Goal: Transaction & Acquisition: Download file/media

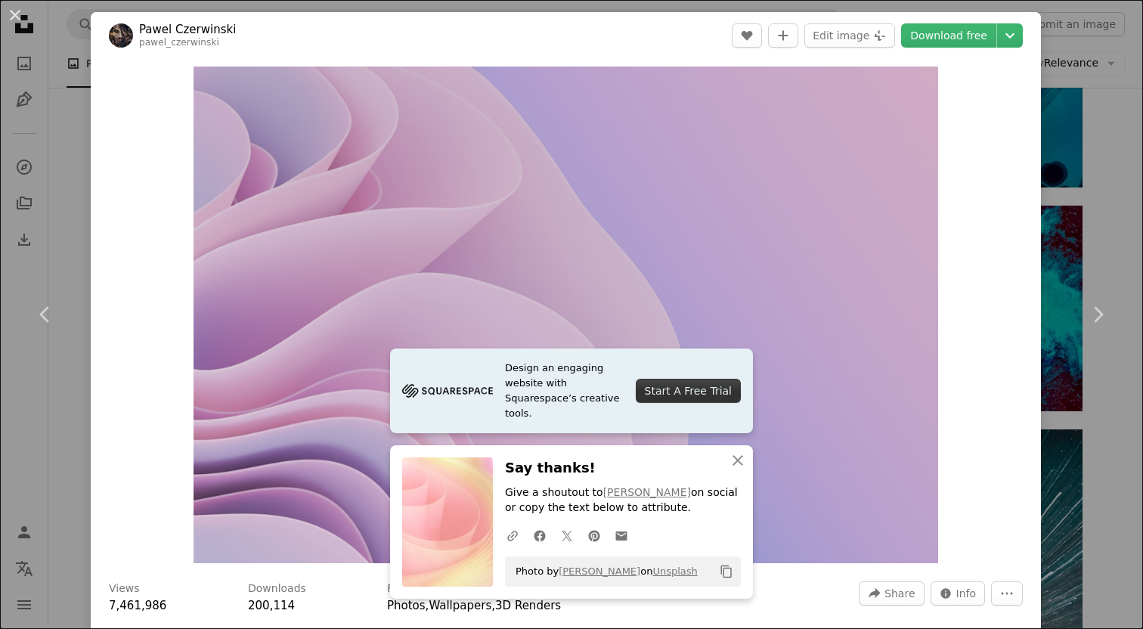
scroll to position [3666, 0]
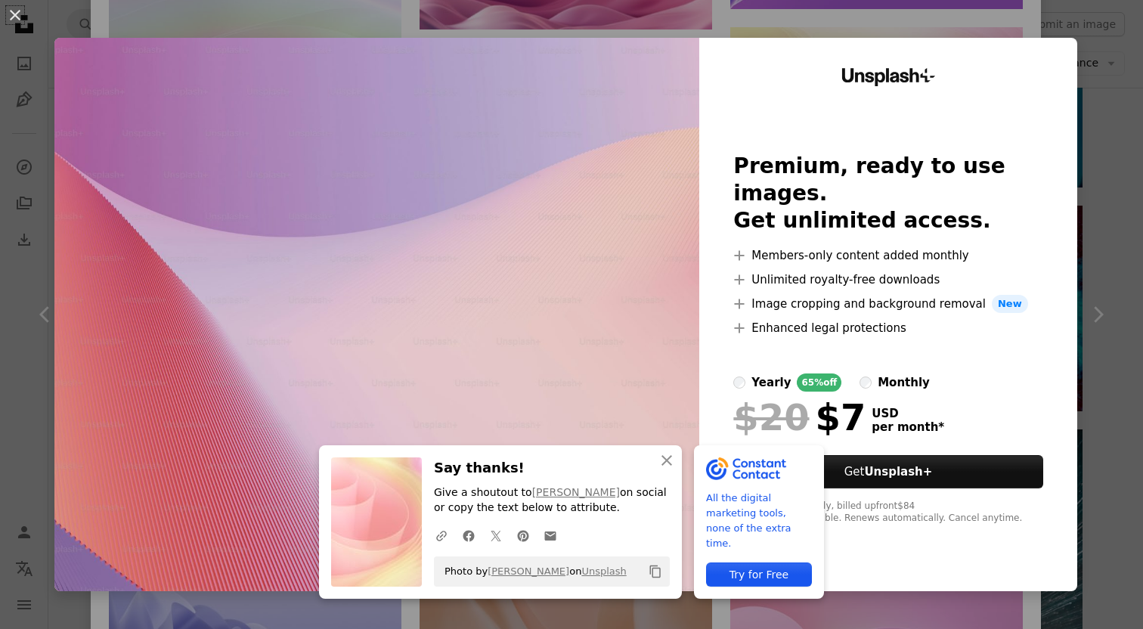
click at [774, 11] on div "An X shape An X shape Close Say thanks! Give a shoutout to [PERSON_NAME] on soc…" at bounding box center [571, 314] width 1143 height 629
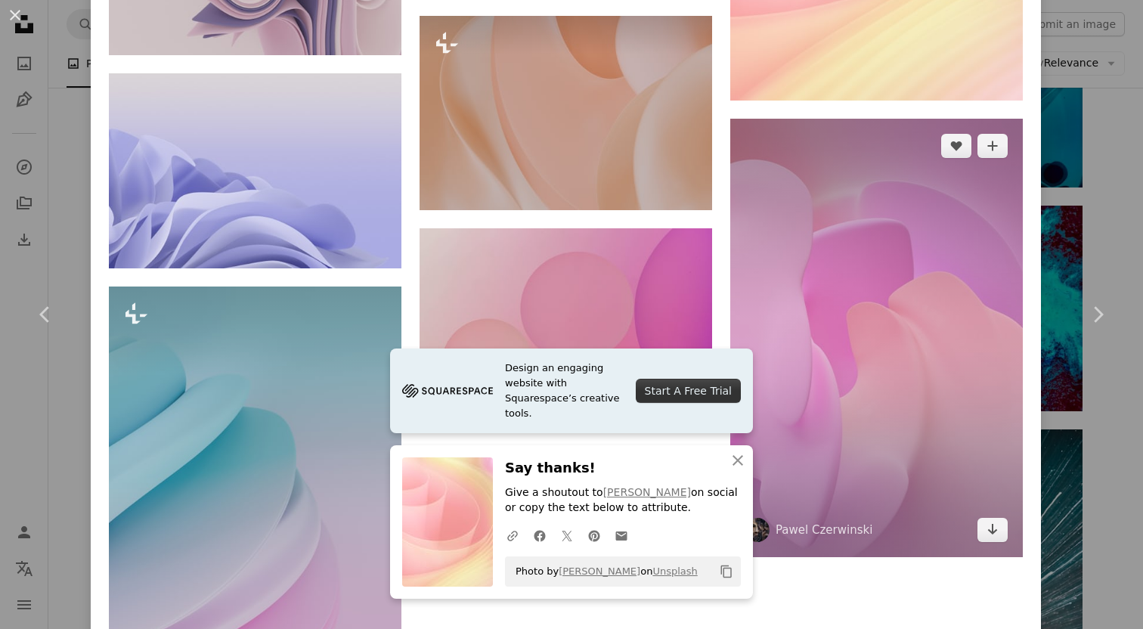
scroll to position [4115, 0]
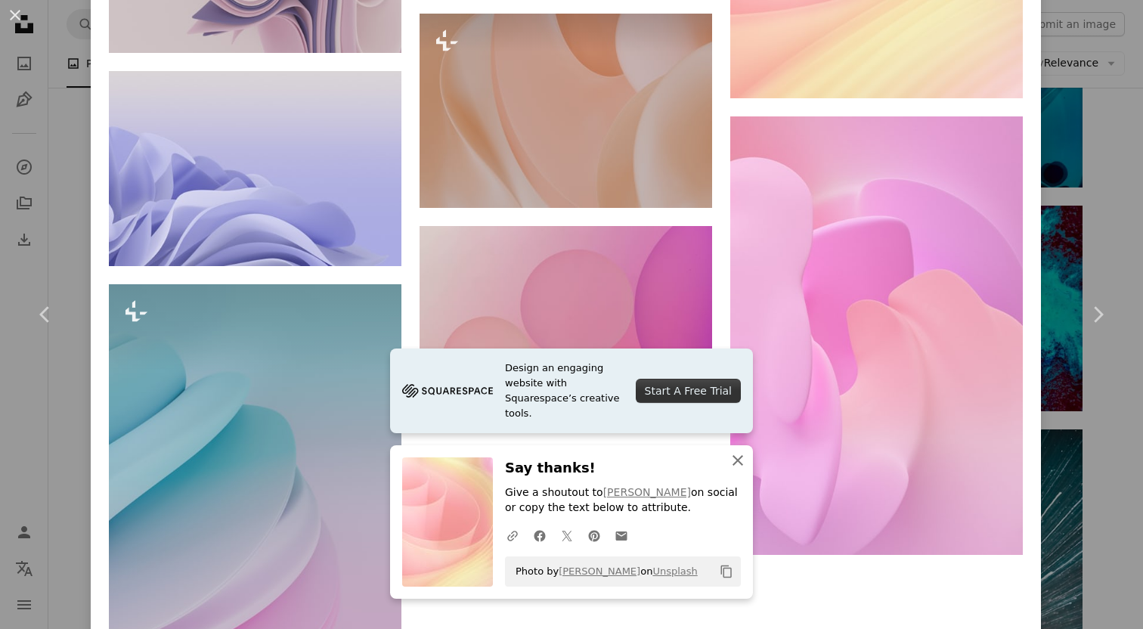
click at [740, 462] on icon "button" at bounding box center [737, 460] width 11 height 11
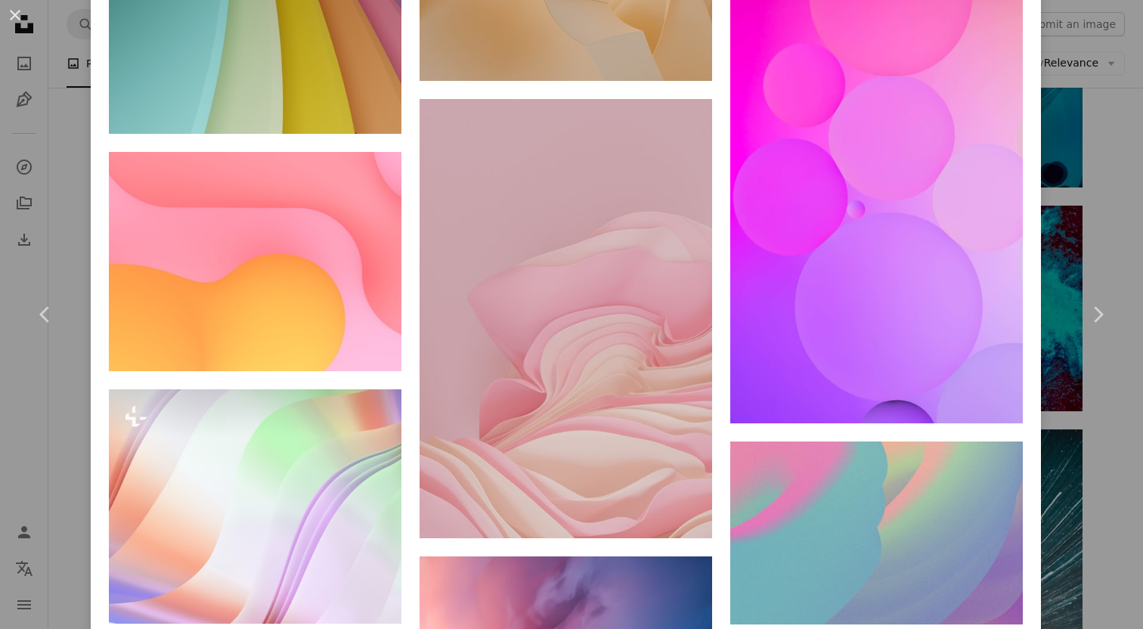
scroll to position [12103, 0]
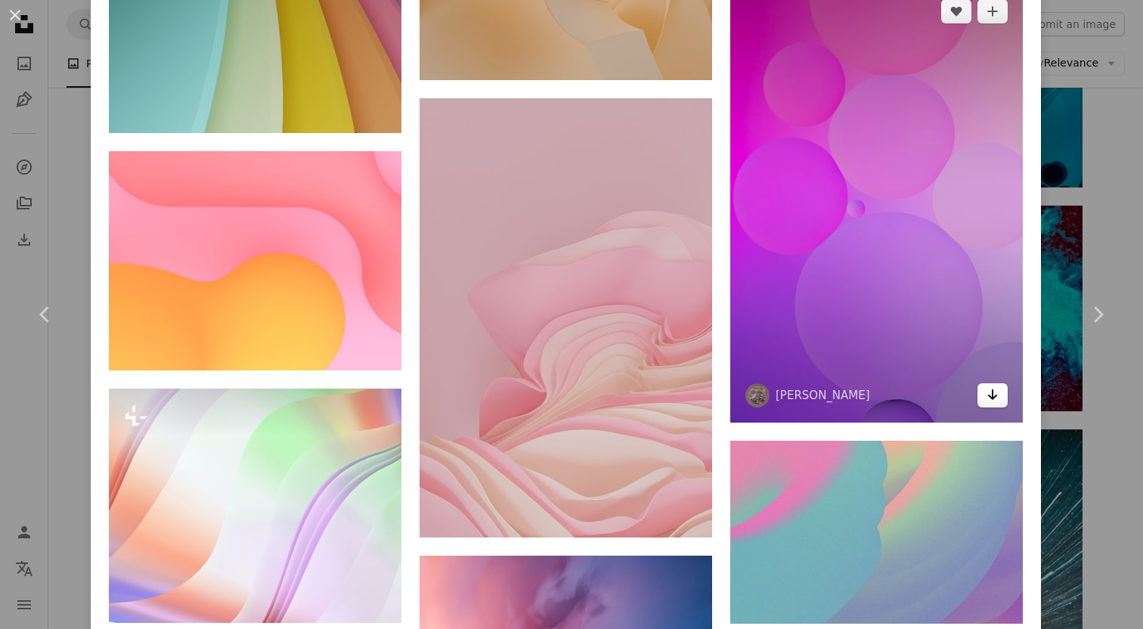
click at [1008, 407] on link "Arrow pointing down" at bounding box center [992, 395] width 30 height 24
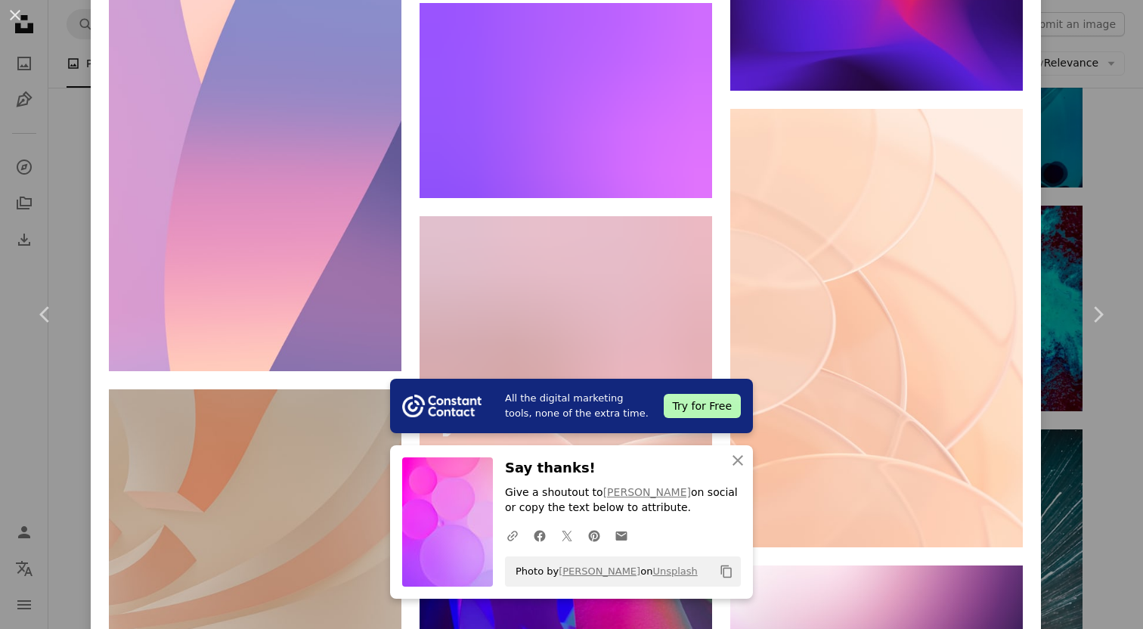
scroll to position [12840, 0]
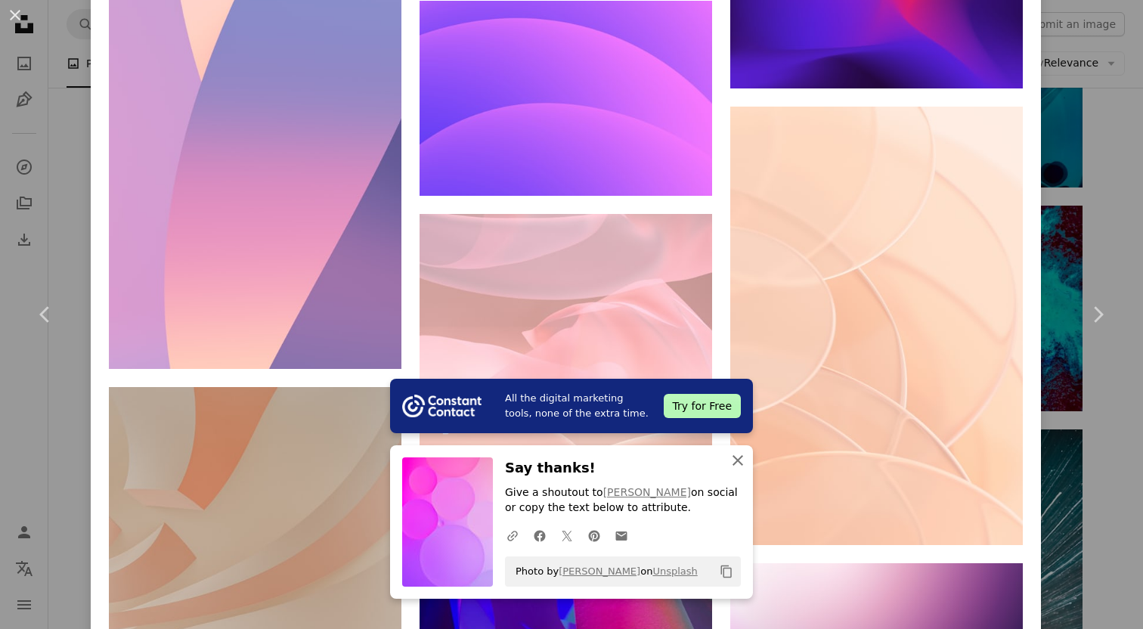
click at [741, 467] on icon "An X shape" at bounding box center [738, 460] width 18 height 18
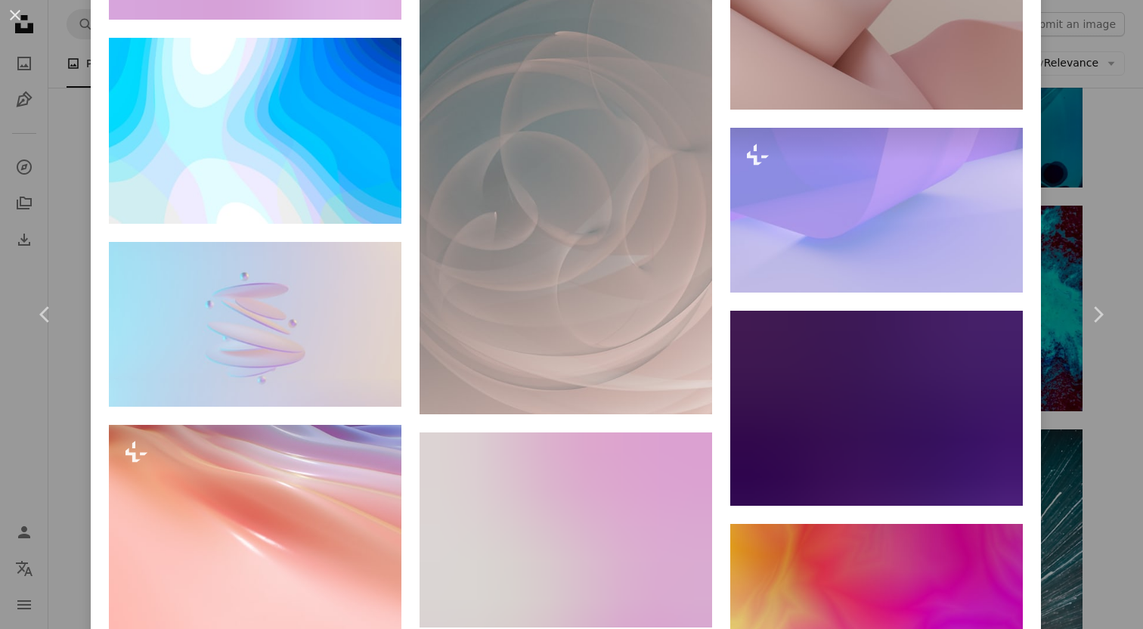
scroll to position [19788, 0]
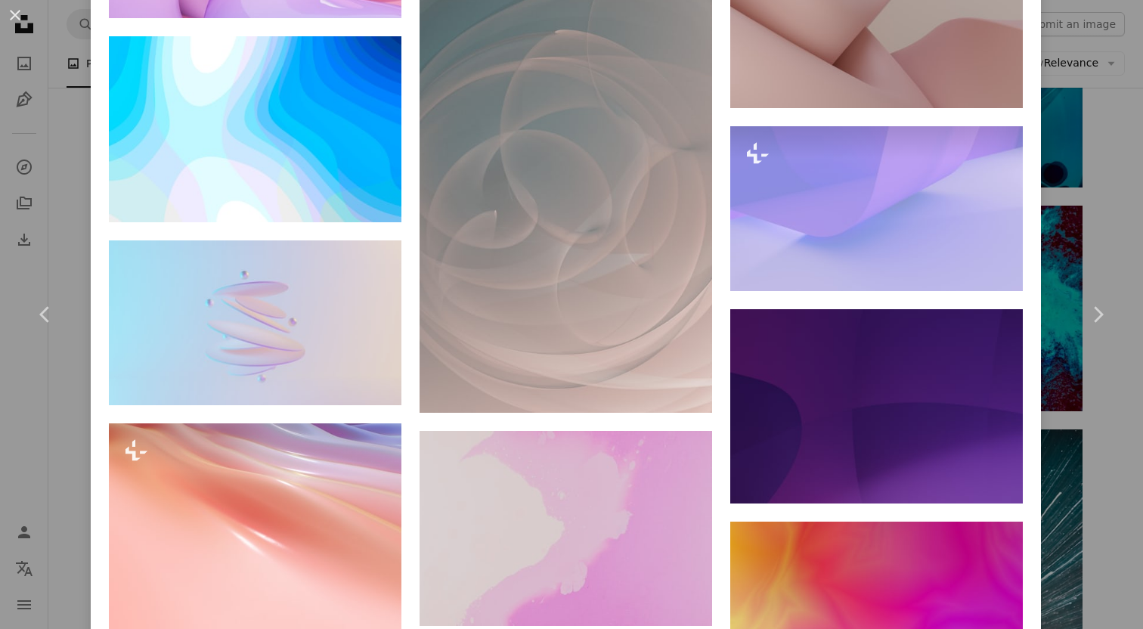
click at [1111, 152] on div "An X shape Chevron left Chevron right [PERSON_NAME] pawel_czerwinski A heart A …" at bounding box center [571, 314] width 1143 height 629
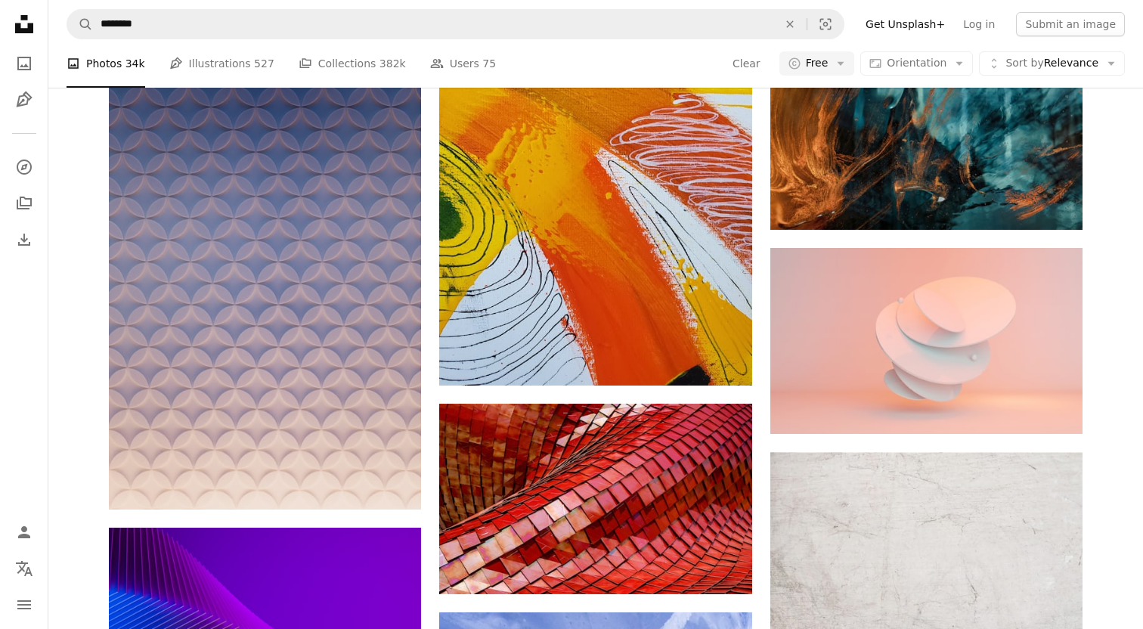
scroll to position [38342, 0]
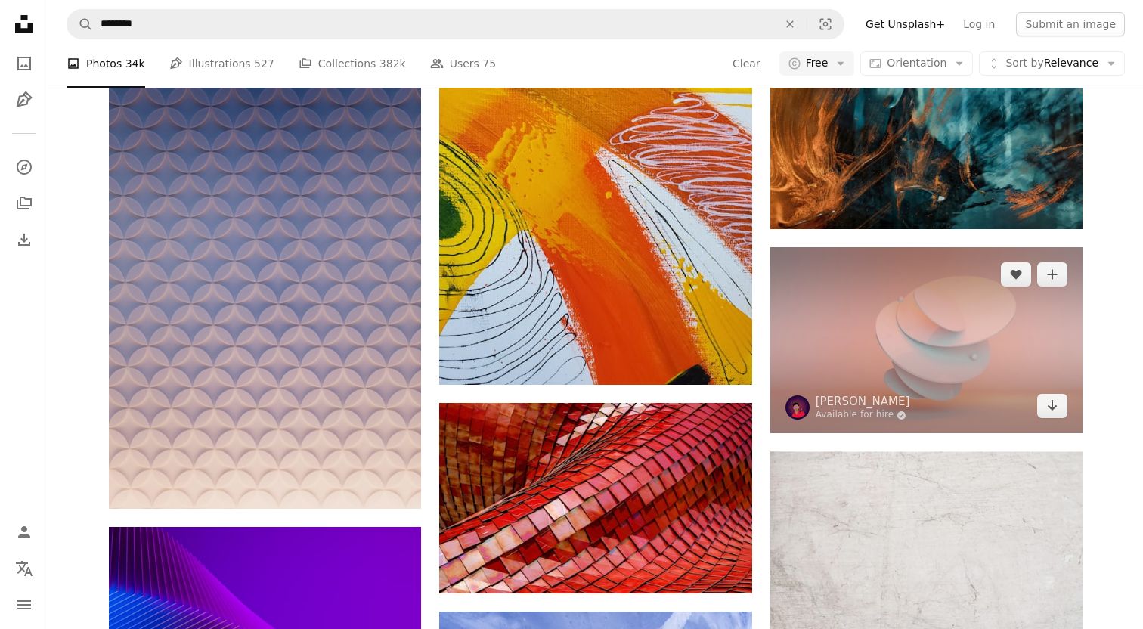
click at [986, 340] on img at bounding box center [926, 340] width 312 height 186
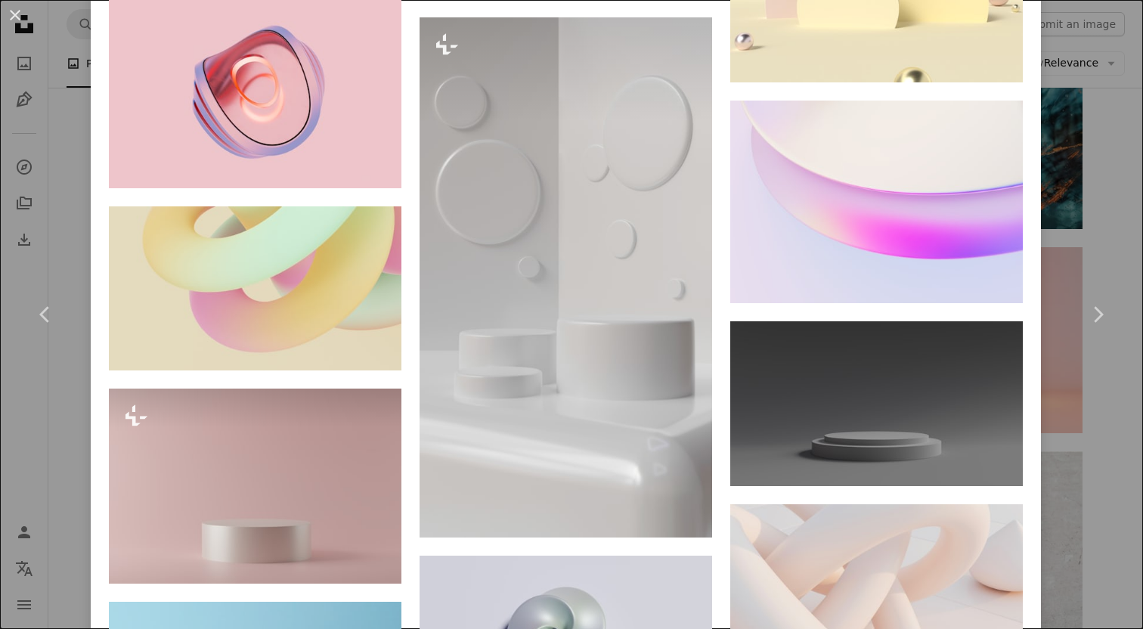
scroll to position [1831, 0]
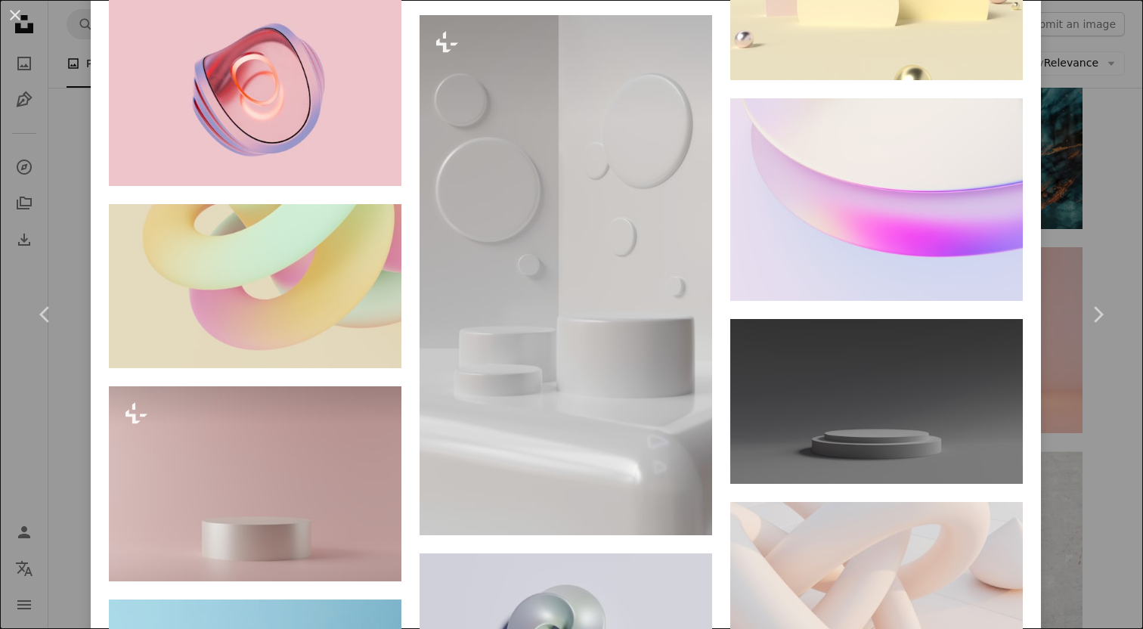
click at [71, 209] on div "An X shape Chevron left Chevron right [PERSON_NAME] Available for hire A checkm…" at bounding box center [571, 314] width 1143 height 629
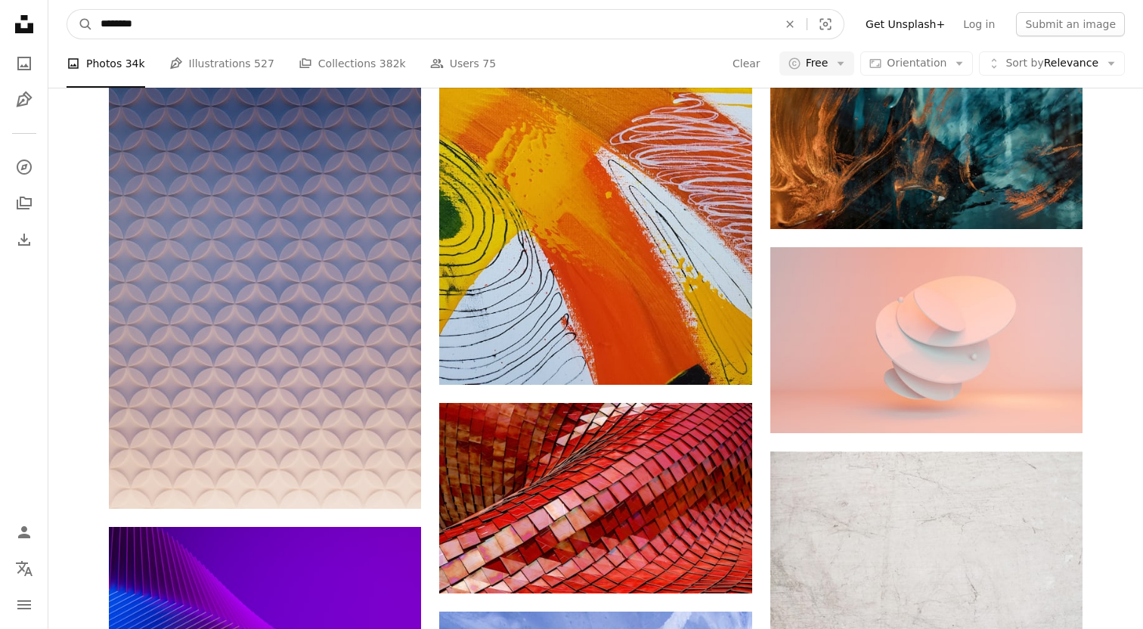
click at [178, 32] on input "********" at bounding box center [433, 24] width 680 height 29
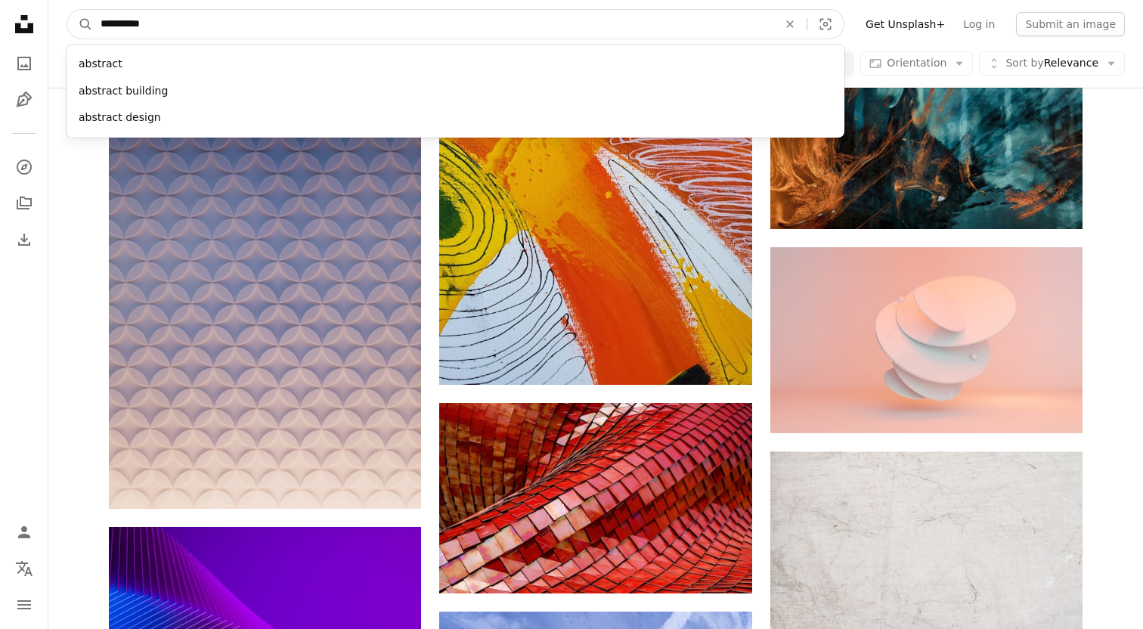
type input "**********"
click button "A magnifying glass" at bounding box center [80, 24] width 26 height 29
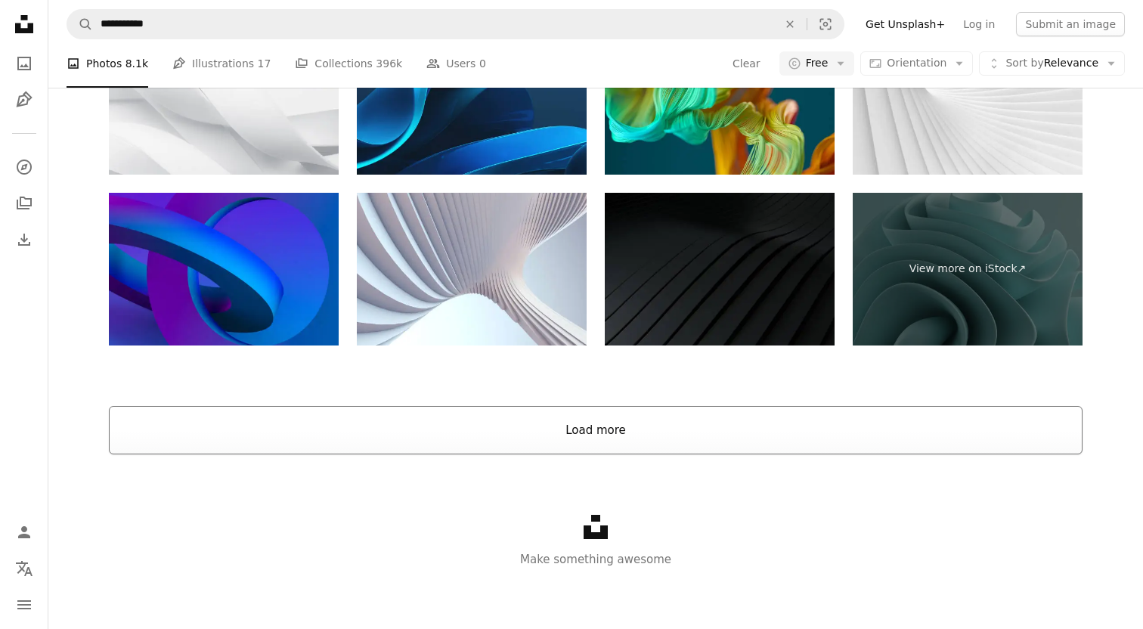
click at [577, 431] on button "Load more" at bounding box center [596, 430] width 974 height 48
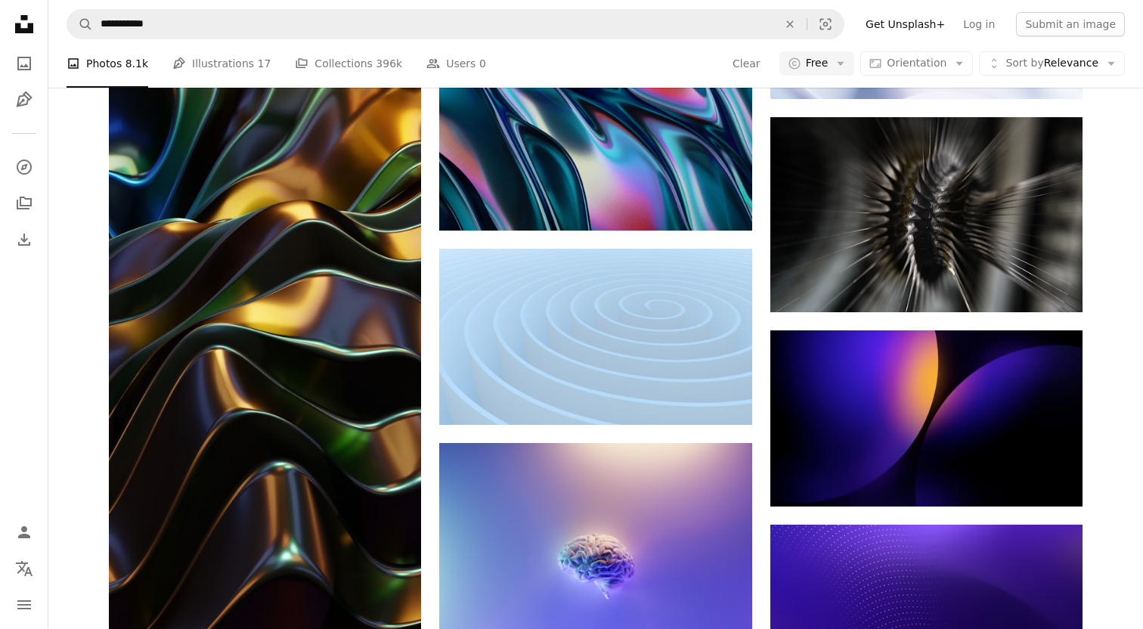
scroll to position [13181, 0]
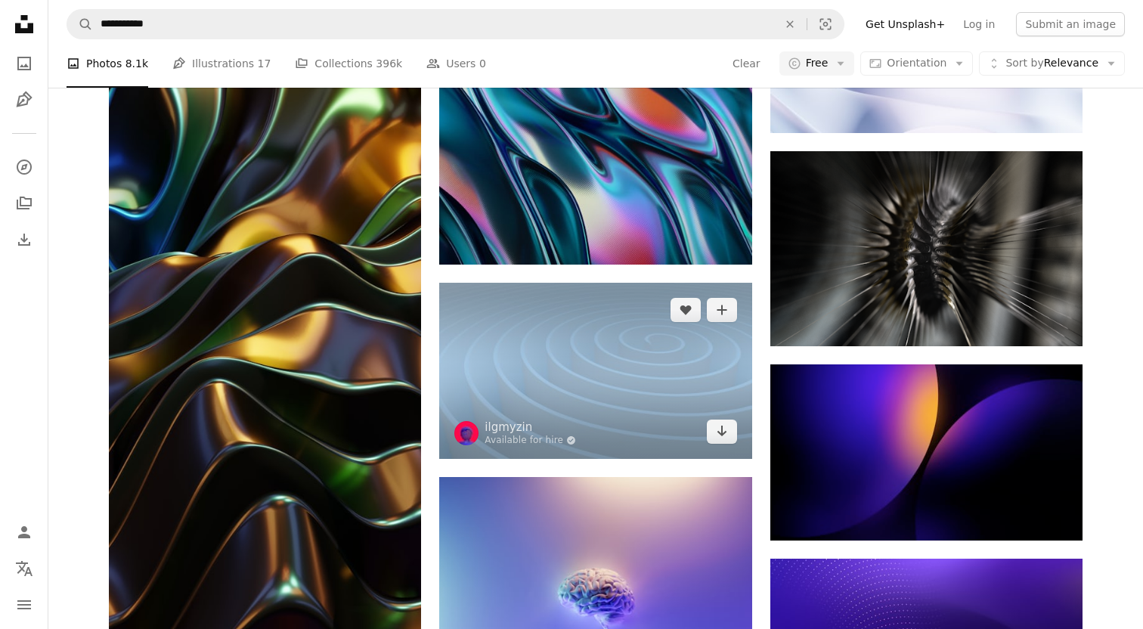
click at [639, 355] on img at bounding box center [595, 370] width 312 height 175
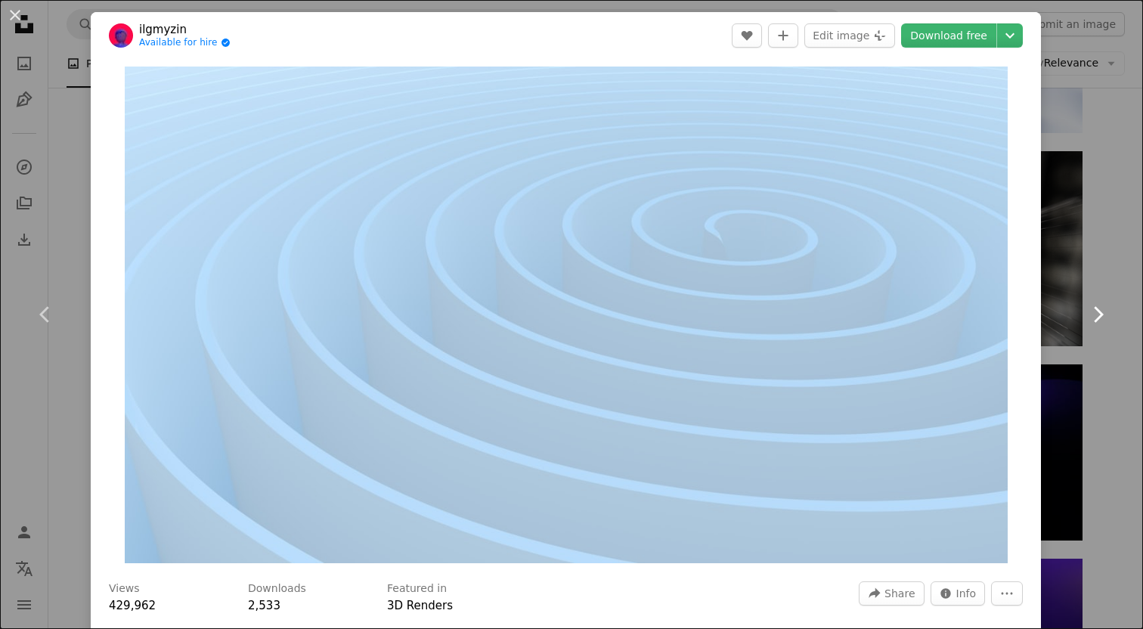
click at [1111, 271] on link "Chevron right" at bounding box center [1097, 314] width 91 height 145
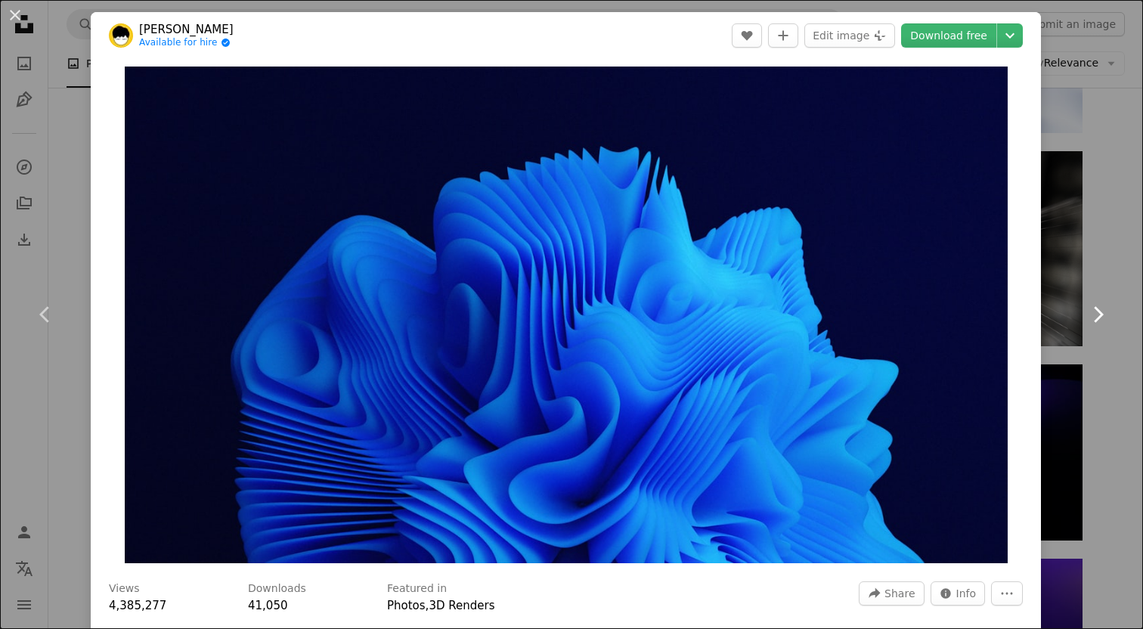
click at [1111, 271] on link "Chevron right" at bounding box center [1097, 314] width 91 height 145
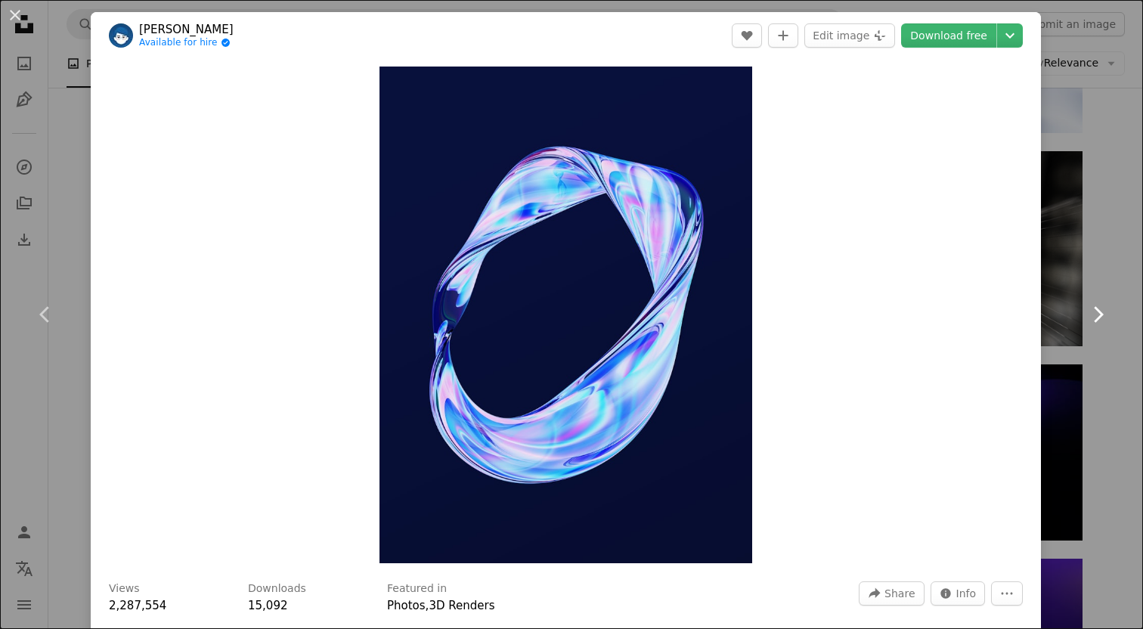
click at [1112, 283] on link "Chevron right" at bounding box center [1097, 314] width 91 height 145
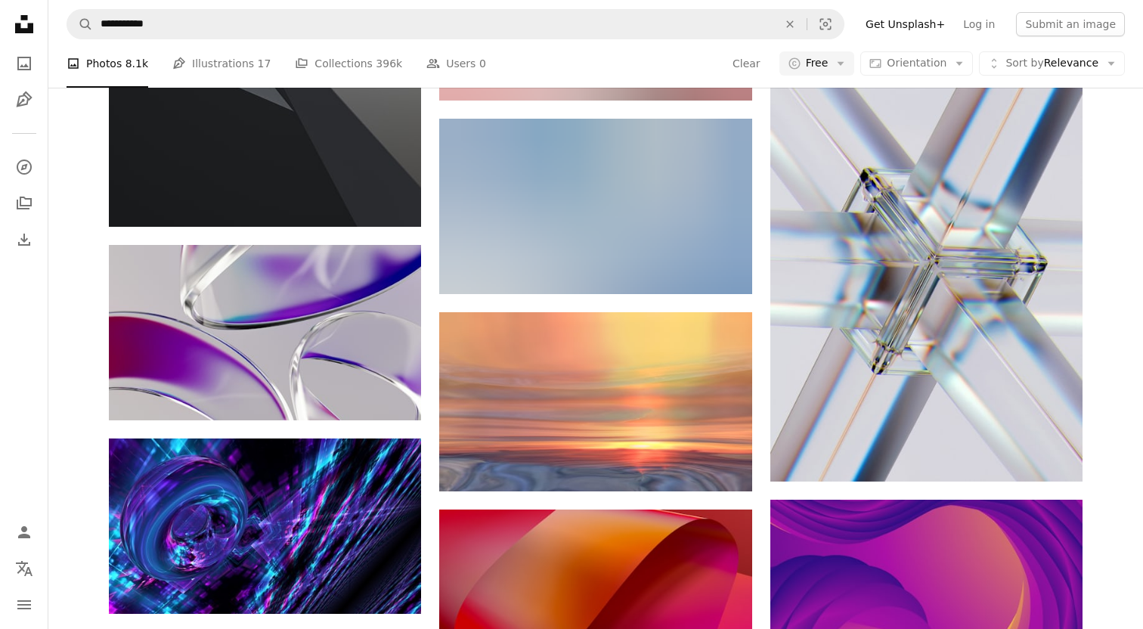
scroll to position [19289, 0]
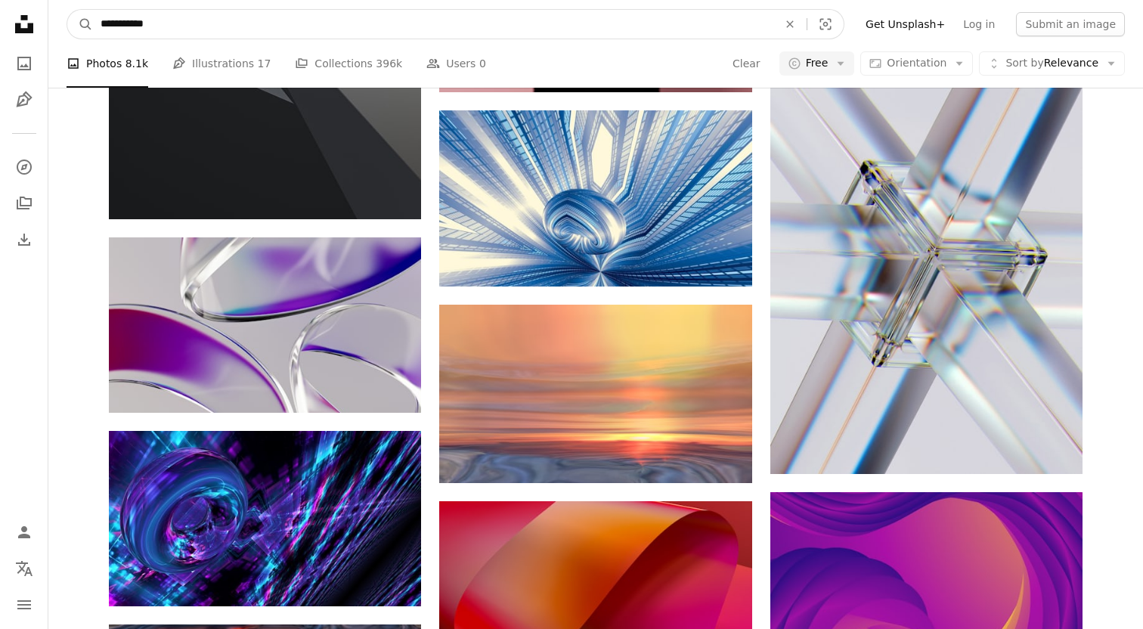
drag, startPoint x: 189, startPoint y: 24, endPoint x: 218, endPoint y: 24, distance: 28.7
click at [218, 24] on input "**********" at bounding box center [433, 24] width 680 height 29
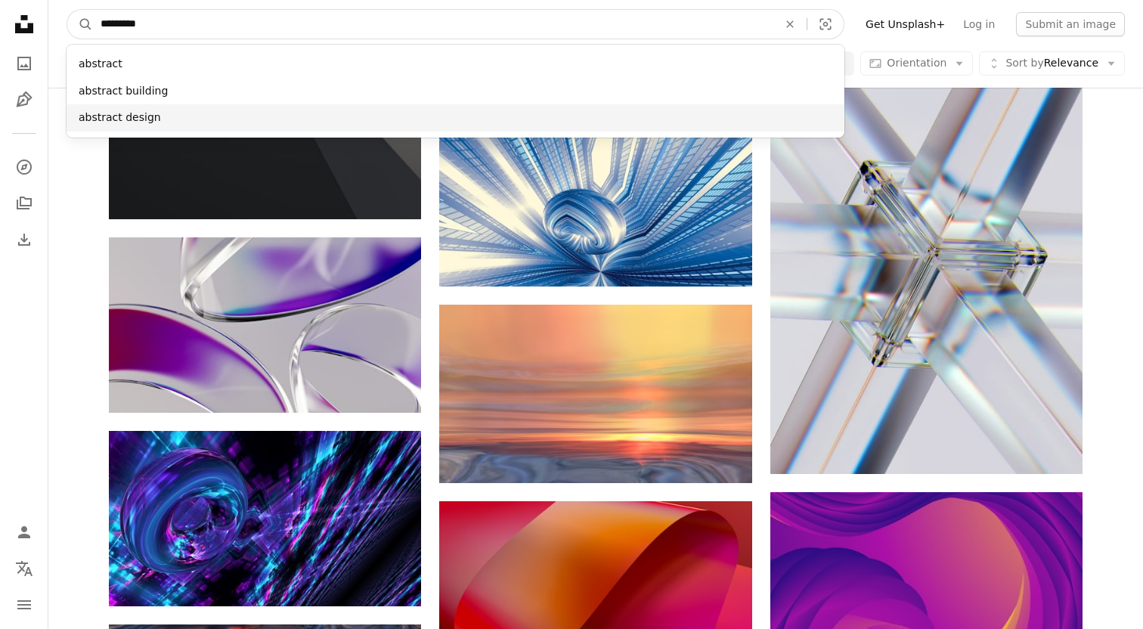
type input "********"
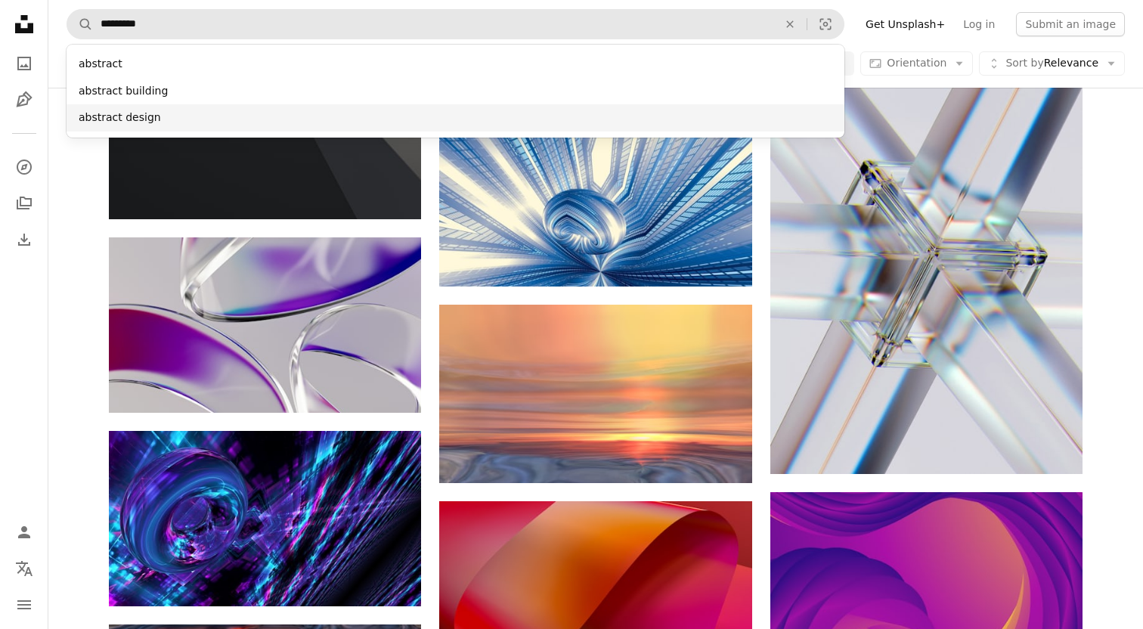
click at [125, 110] on div "abstract design" at bounding box center [456, 117] width 778 height 27
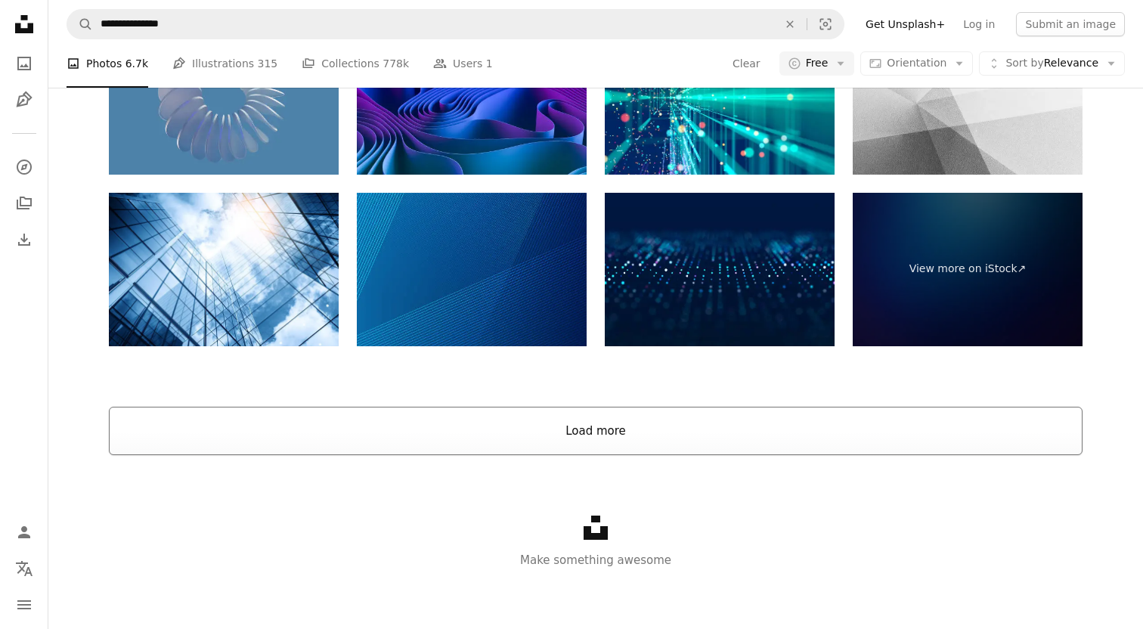
click at [571, 419] on button "Load more" at bounding box center [596, 431] width 974 height 48
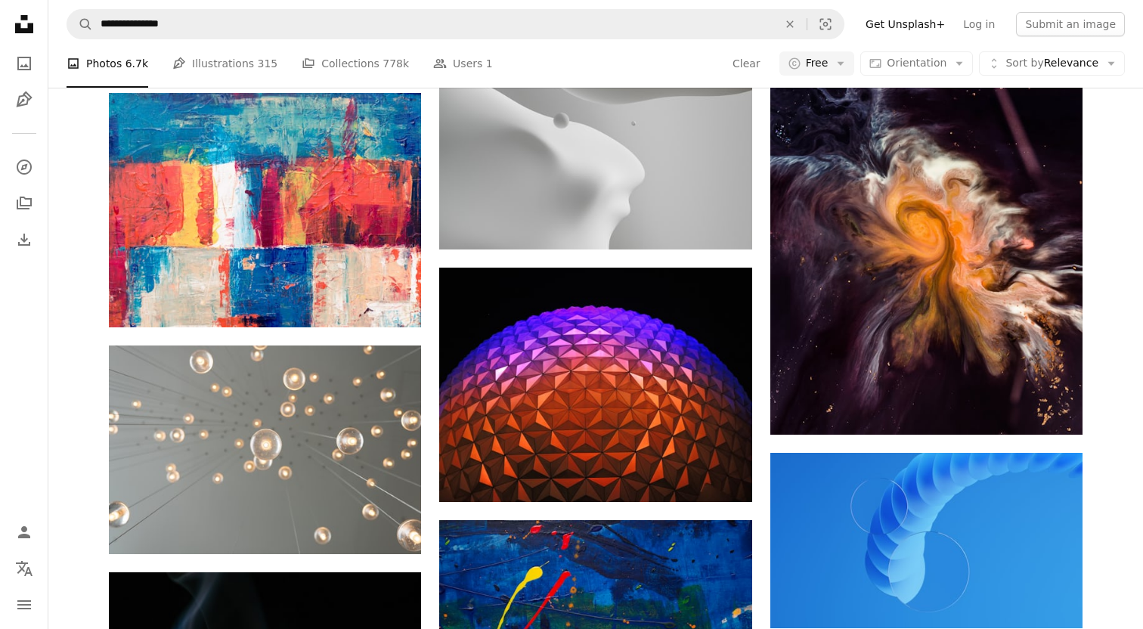
scroll to position [10909, 0]
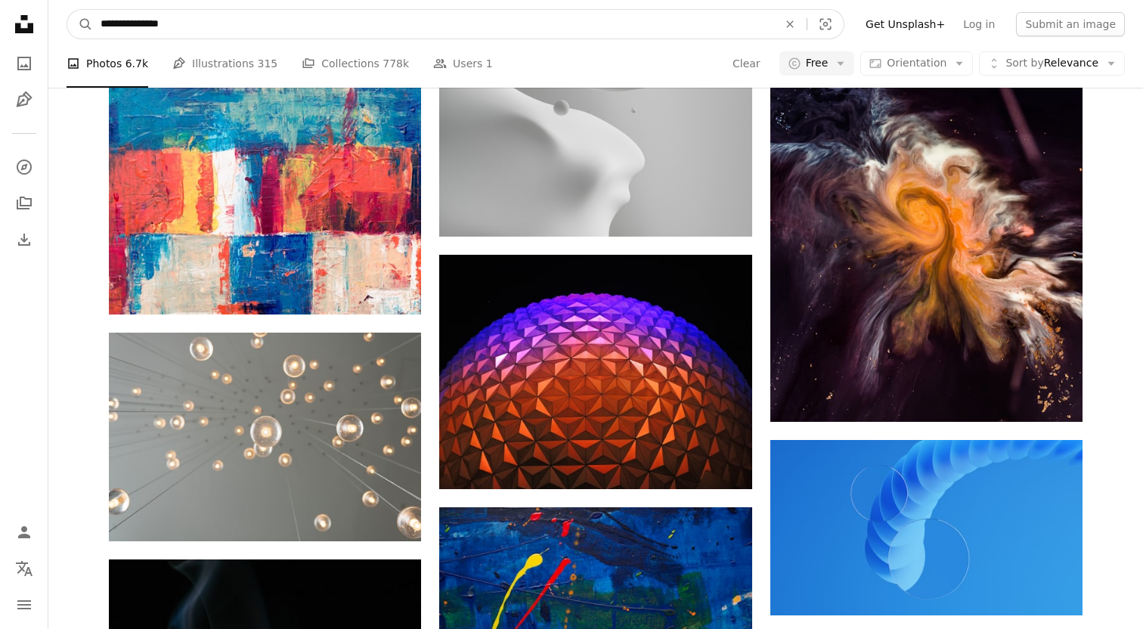
click at [158, 26] on input "**********" at bounding box center [433, 24] width 680 height 29
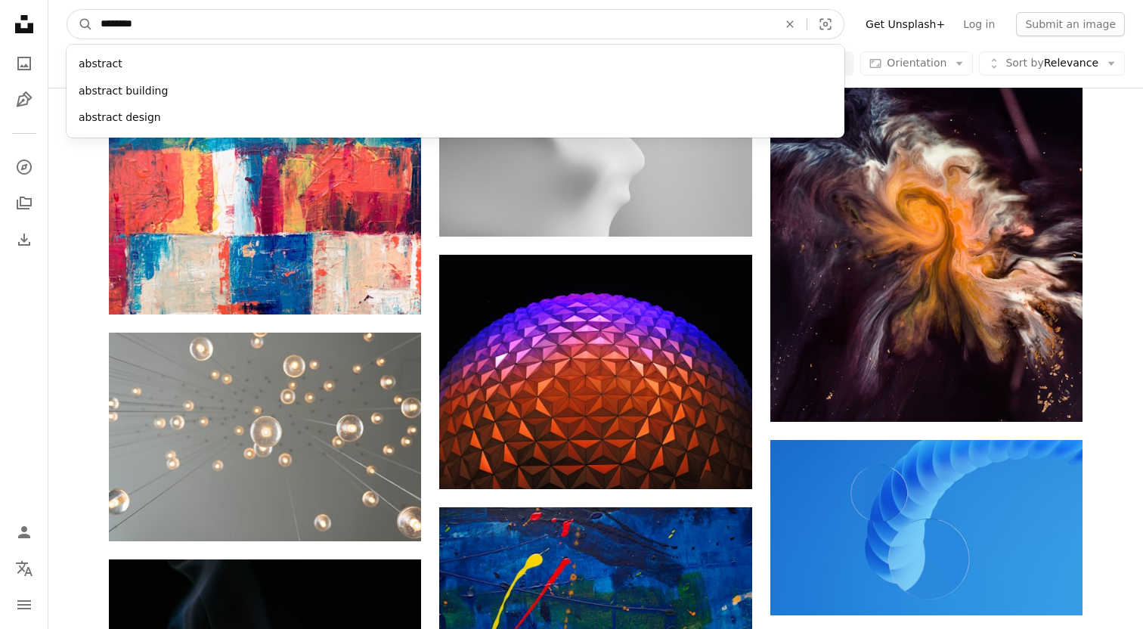
type input "********"
click at [67, 10] on button "A magnifying glass" at bounding box center [80, 24] width 26 height 29
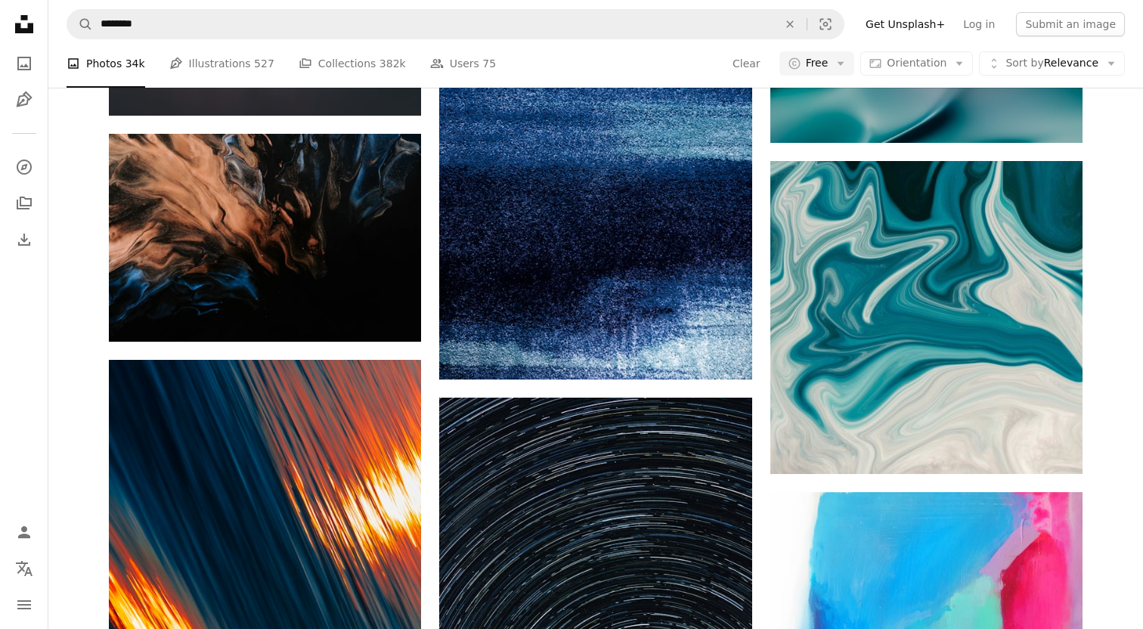
scroll to position [2962, 0]
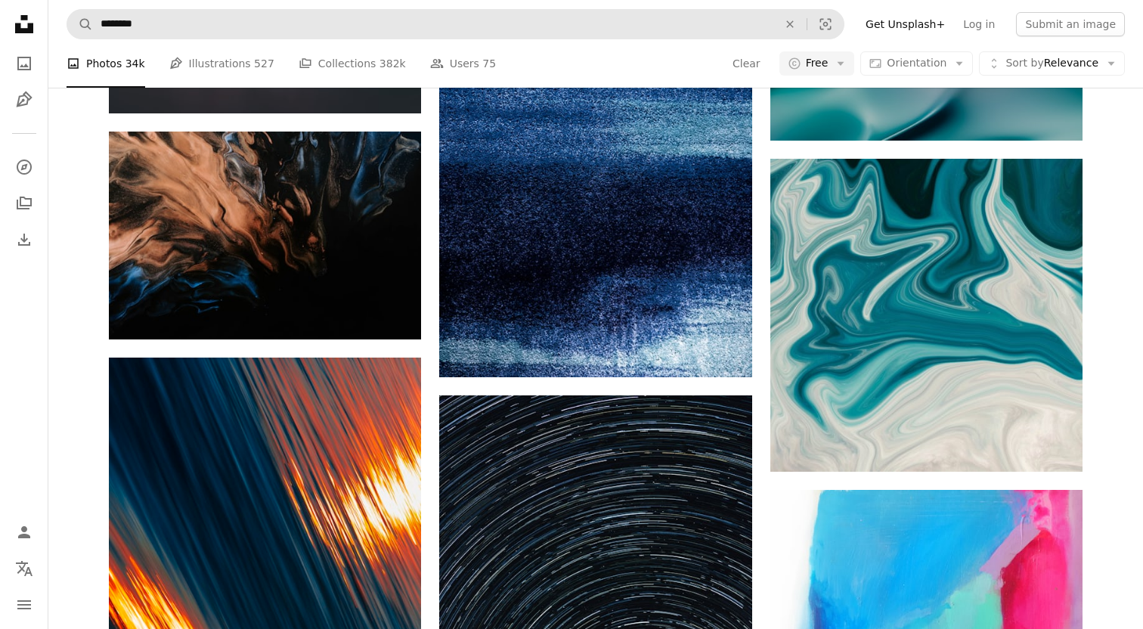
click at [244, 39] on form "A magnifying glass ******** An X shape Visual search" at bounding box center [456, 24] width 778 height 30
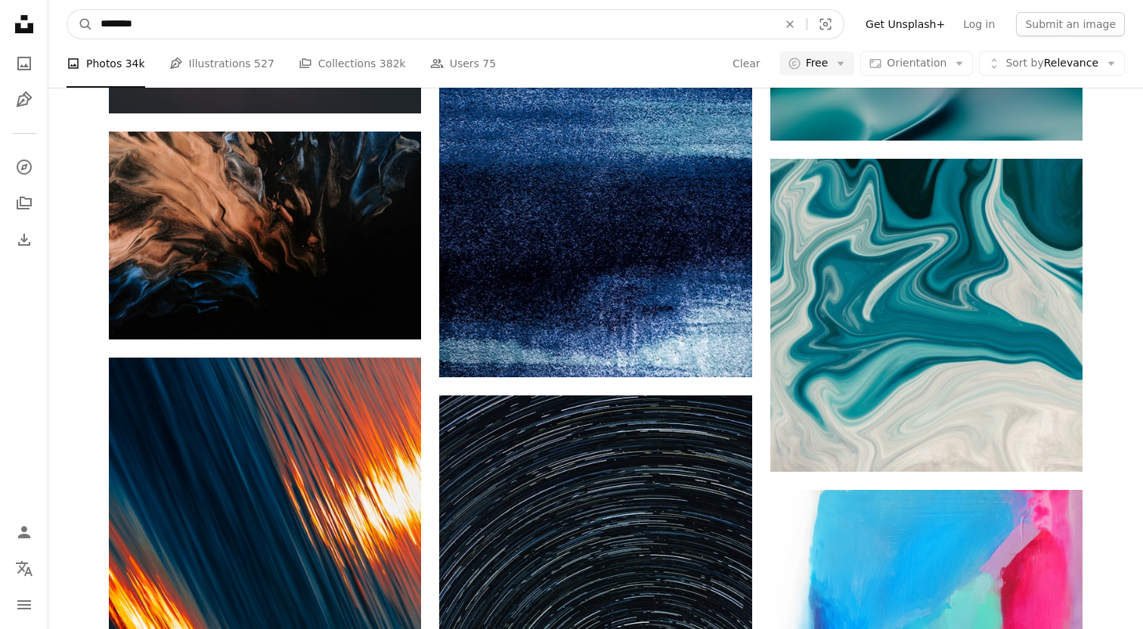
click at [244, 31] on input "********" at bounding box center [433, 24] width 680 height 29
type input "**********"
click button "A magnifying glass" at bounding box center [80, 24] width 26 height 29
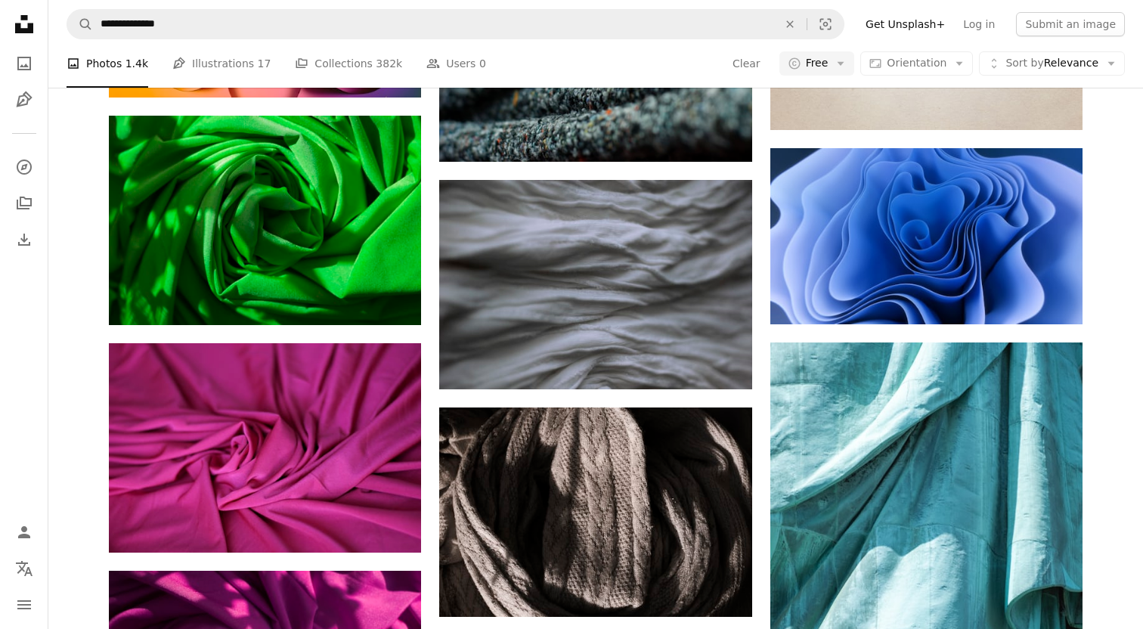
scroll to position [1627, 0]
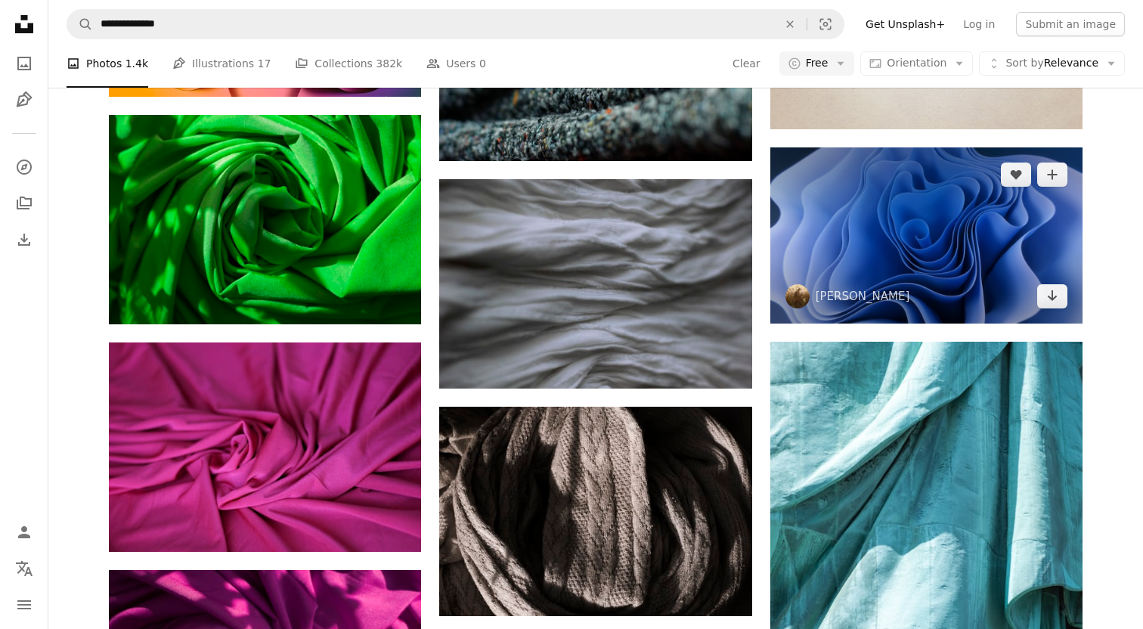
click at [889, 286] on img at bounding box center [926, 234] width 312 height 175
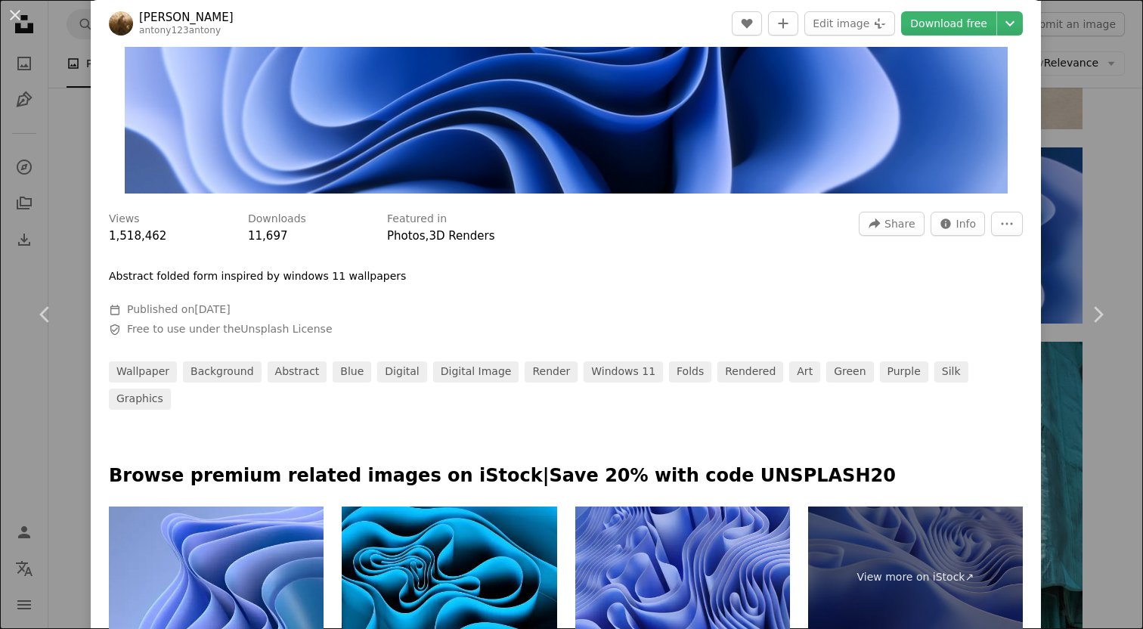
scroll to position [600, 0]
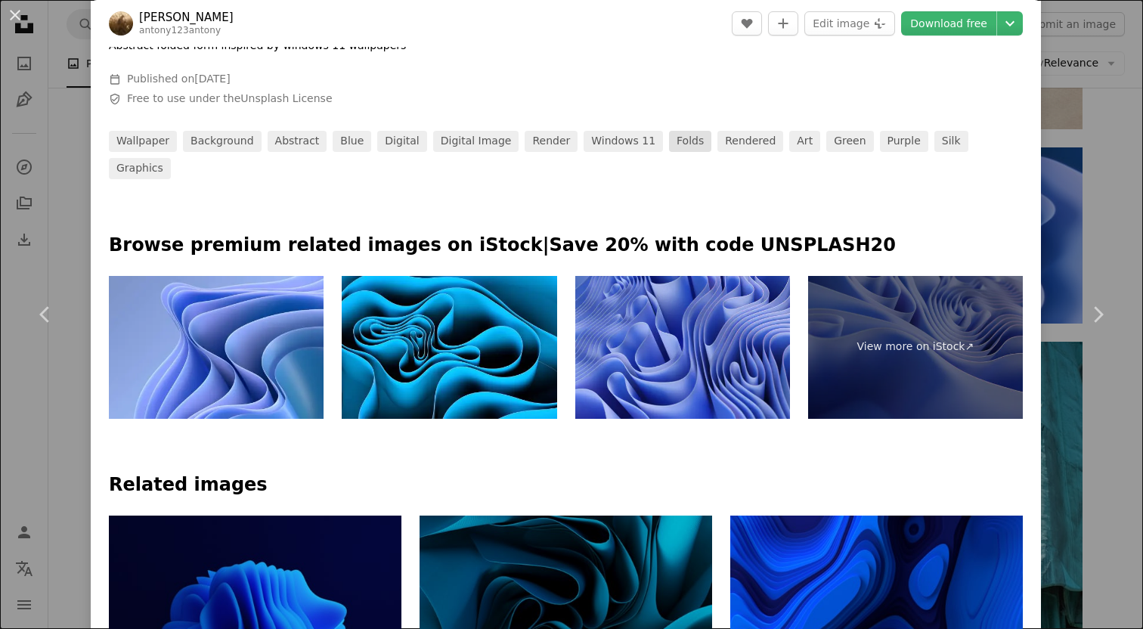
click at [669, 144] on link "folds" at bounding box center [690, 141] width 42 height 21
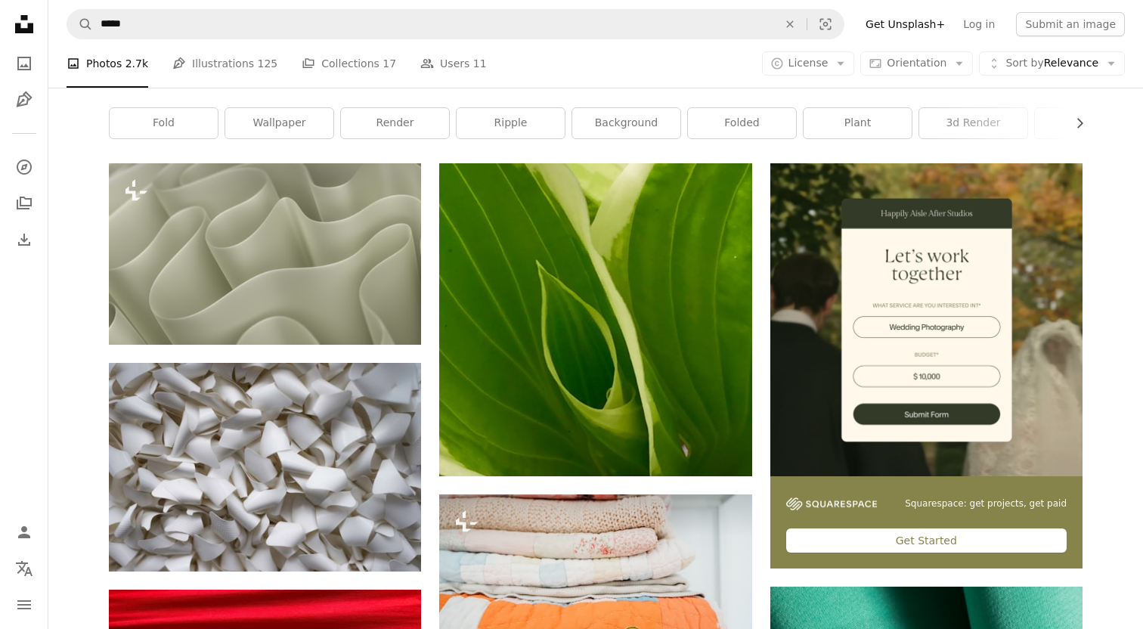
scroll to position [192, 0]
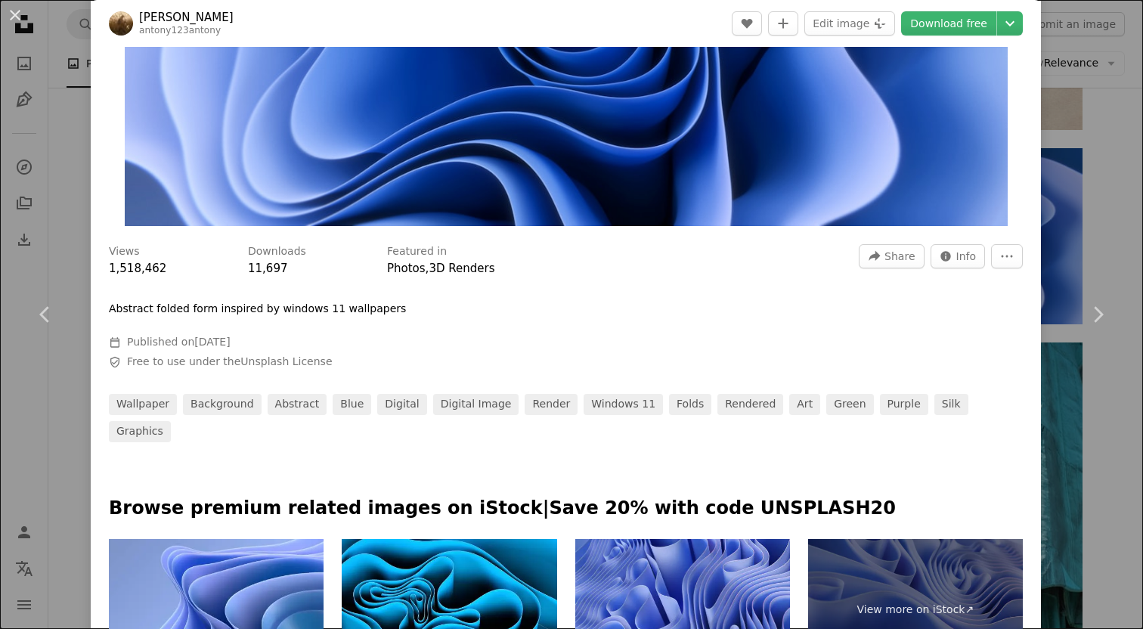
scroll to position [338, 0]
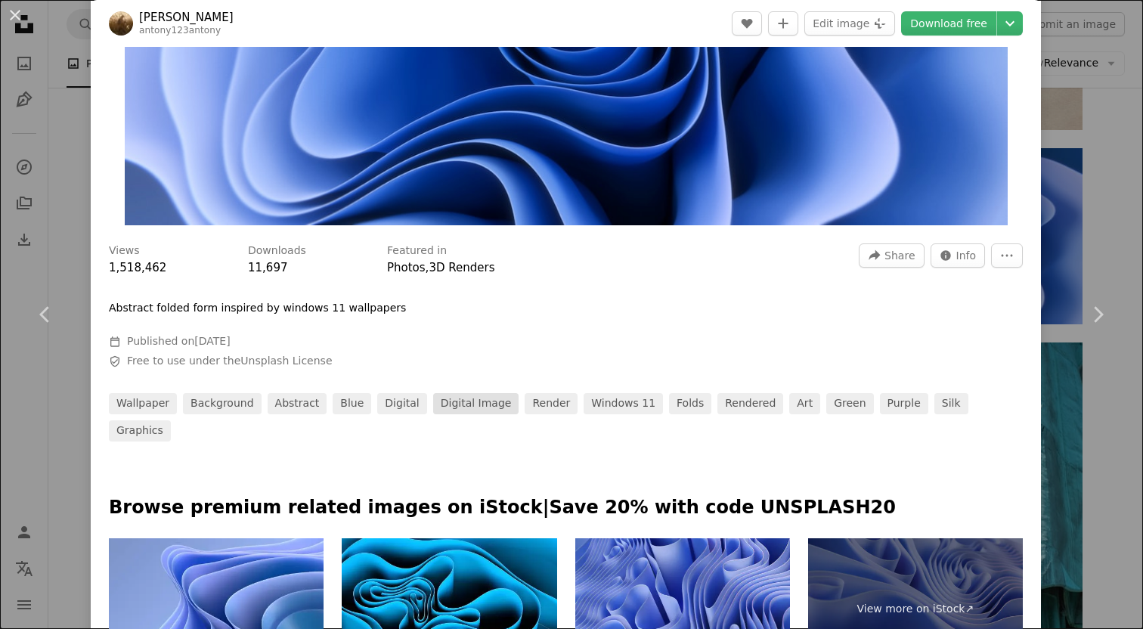
click at [469, 409] on link "digital image" at bounding box center [476, 403] width 86 height 21
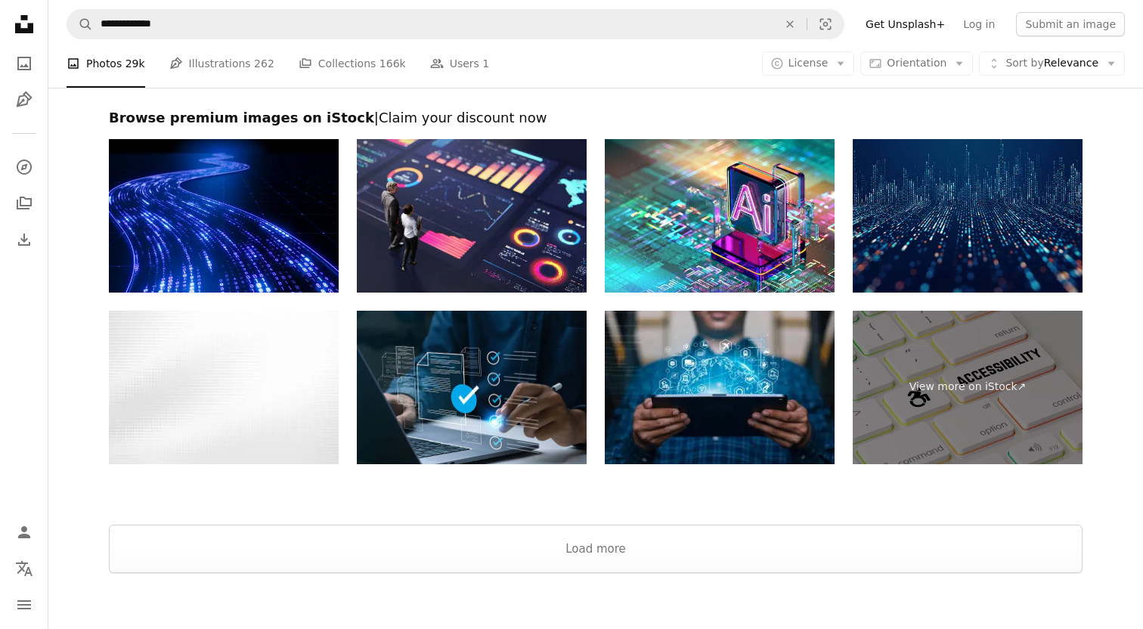
scroll to position [3172, 0]
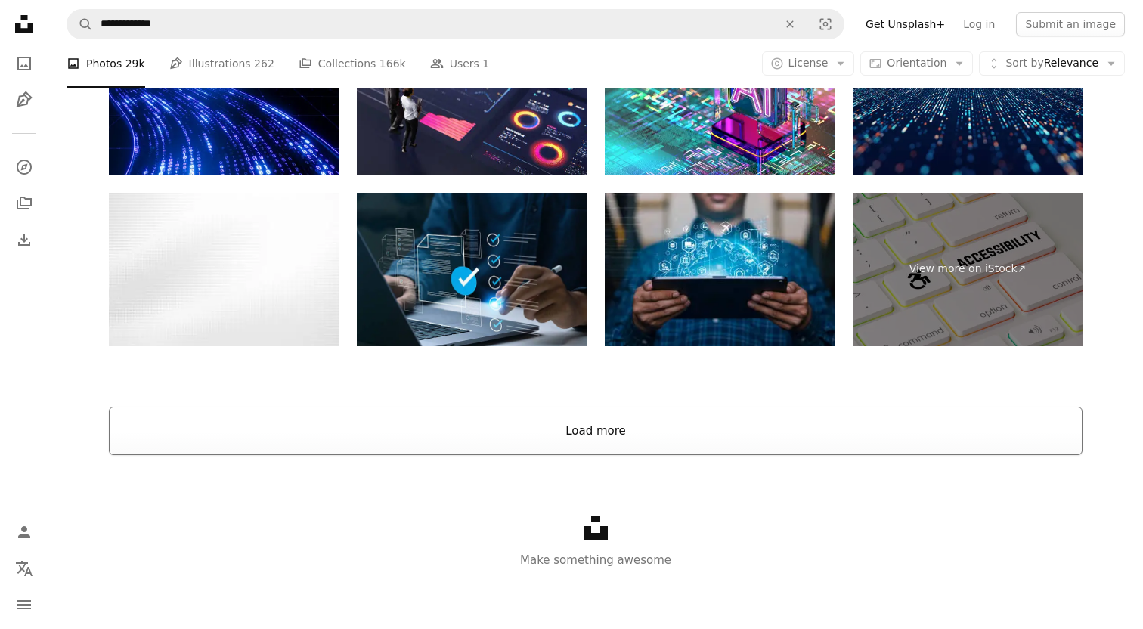
click at [564, 449] on button "Load more" at bounding box center [596, 431] width 974 height 48
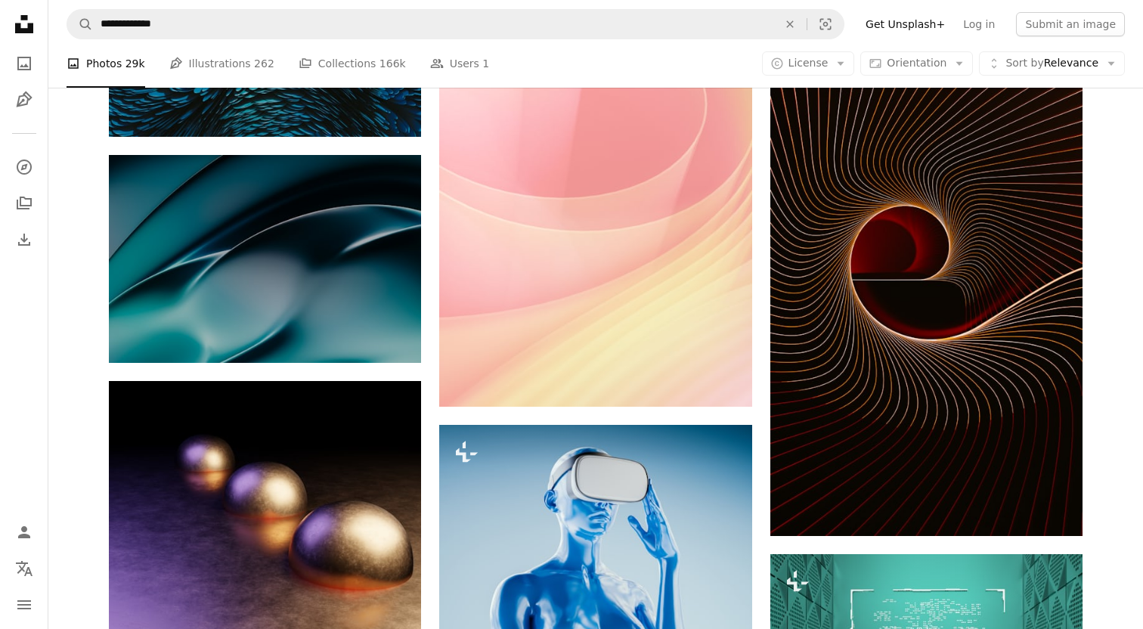
scroll to position [3020, 0]
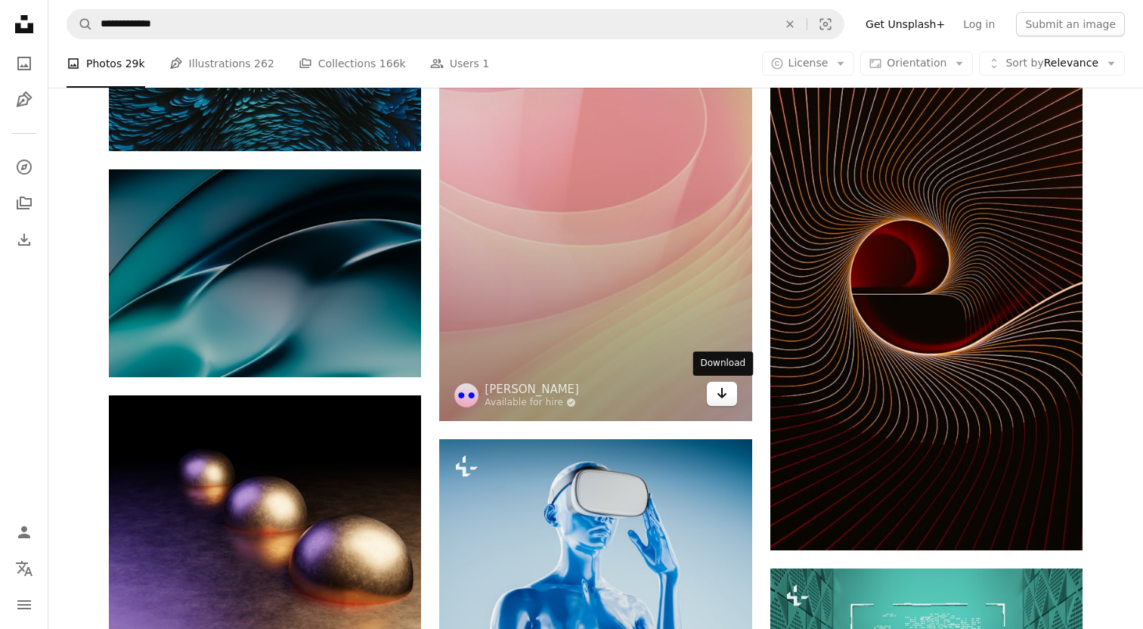
click at [718, 402] on icon "Arrow pointing down" at bounding box center [722, 393] width 12 height 18
